Goal: Navigation & Orientation: Find specific page/section

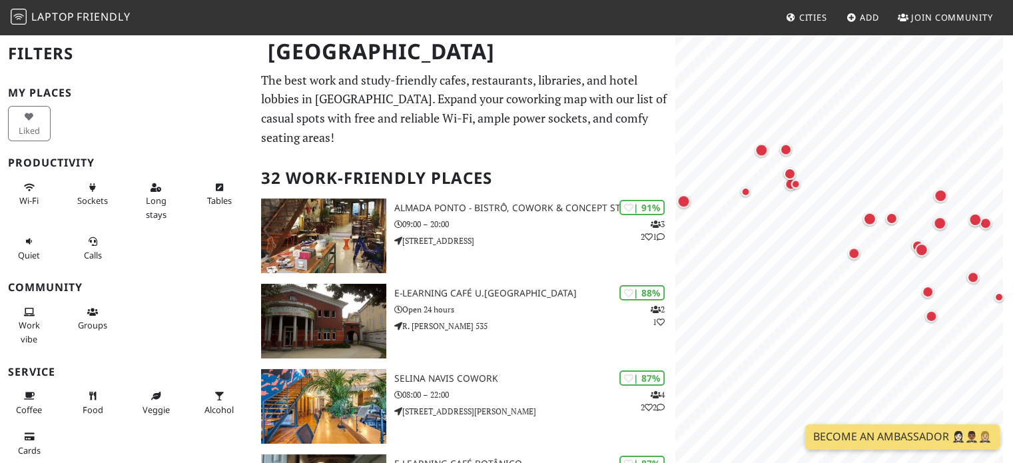
click at [1013, 210] on html "Laptop Friendly Cities Add Join Community Porto Filters My Places Liked Product…" at bounding box center [506, 231] width 1013 height 463
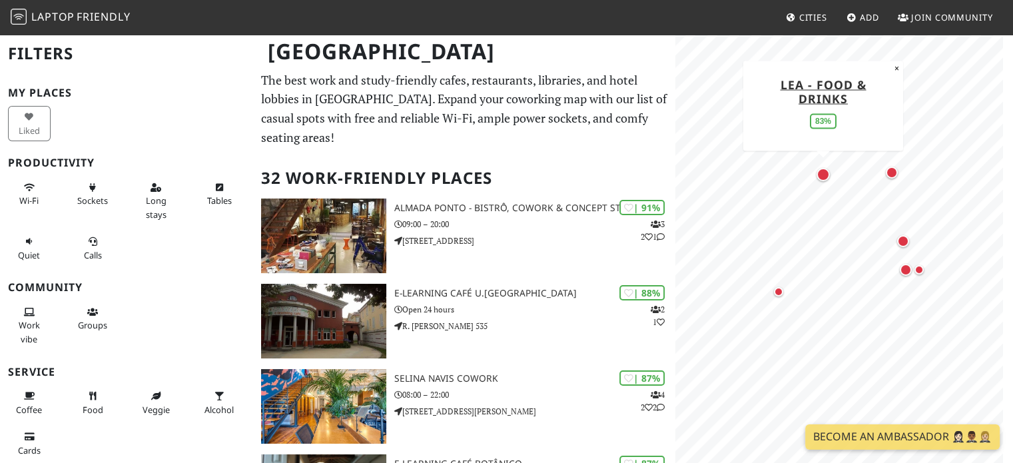
click at [823, 179] on div "Map marker" at bounding box center [823, 174] width 13 height 13
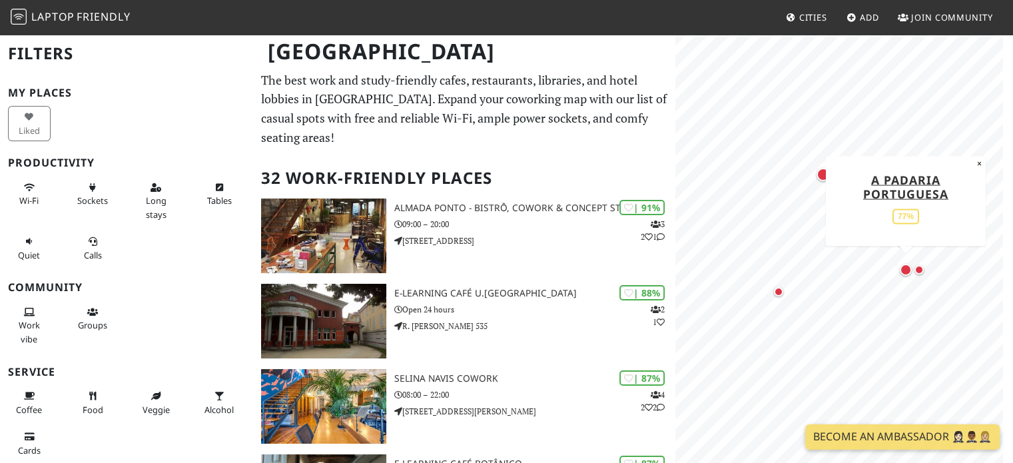
click at [905, 272] on div "Map marker" at bounding box center [906, 270] width 12 height 12
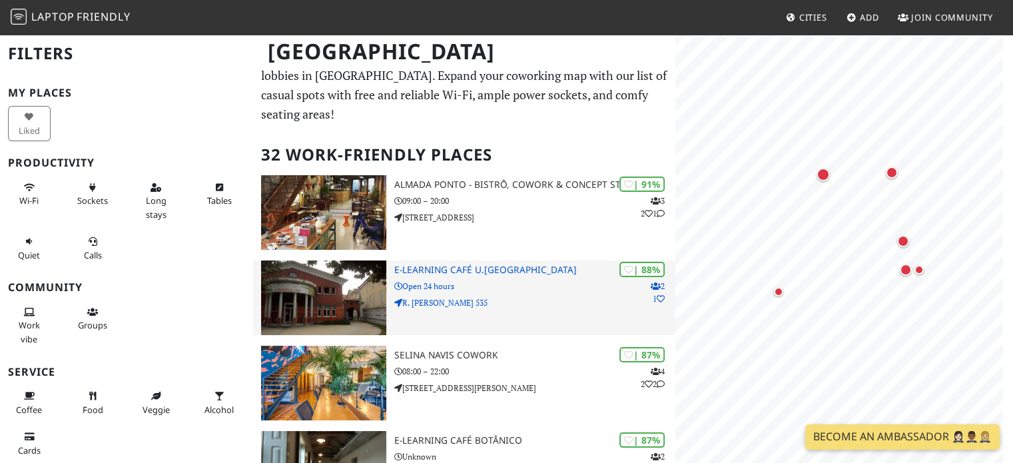
click at [482, 264] on h3 "e-learning Café U.Porto" at bounding box center [535, 269] width 282 height 11
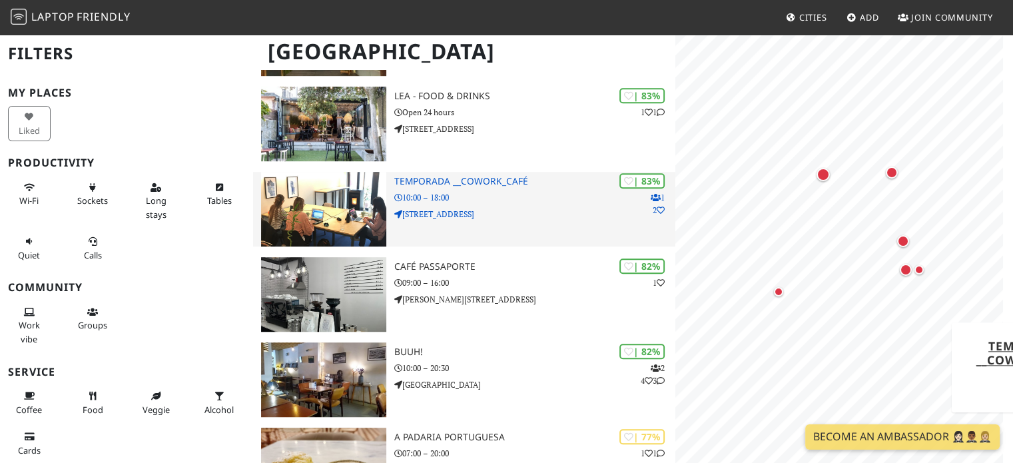
click at [474, 176] on h3 "Temporada __Cowork_Café" at bounding box center [535, 181] width 282 height 11
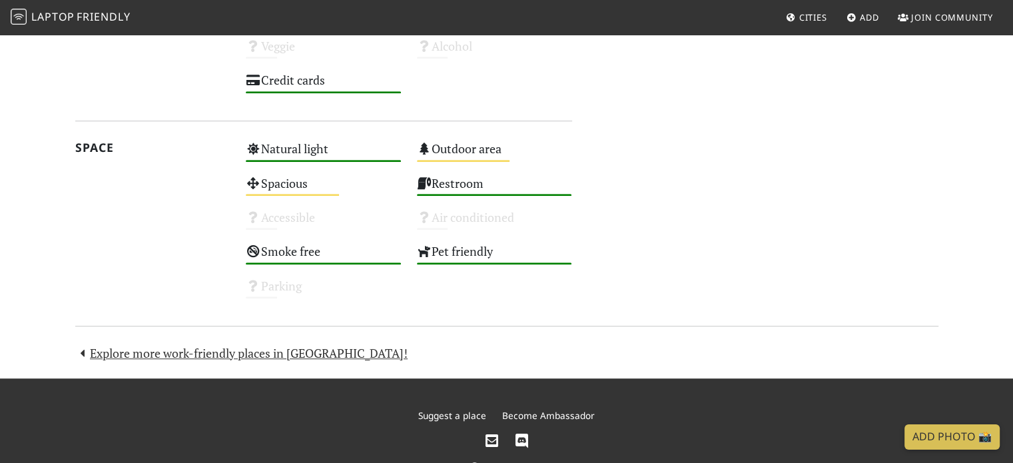
scroll to position [901, 0]
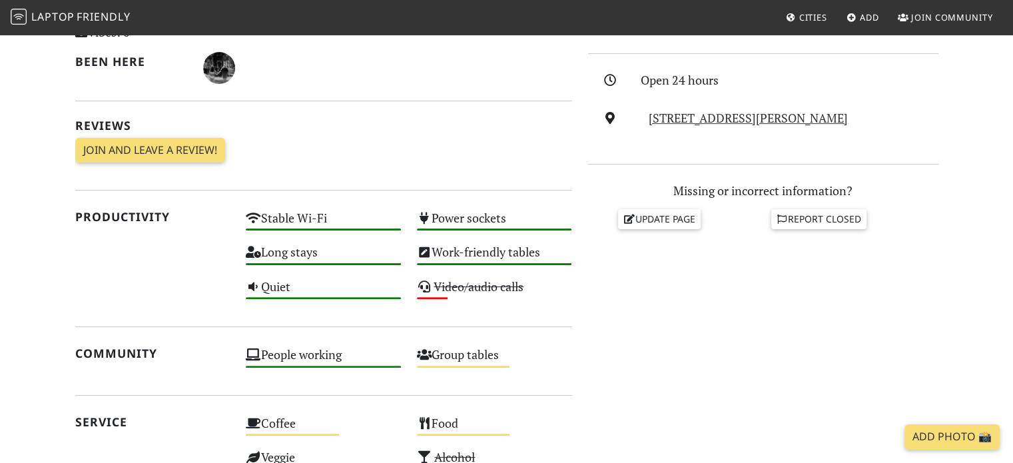
scroll to position [356, 0]
